Goal: Find specific page/section: Find specific page/section

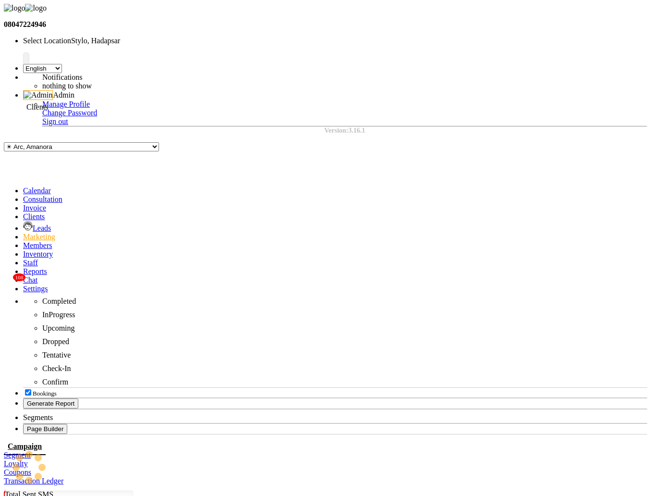
click at [23, 212] on icon at bounding box center [23, 216] width 0 height 8
